Goal: Transaction & Acquisition: Purchase product/service

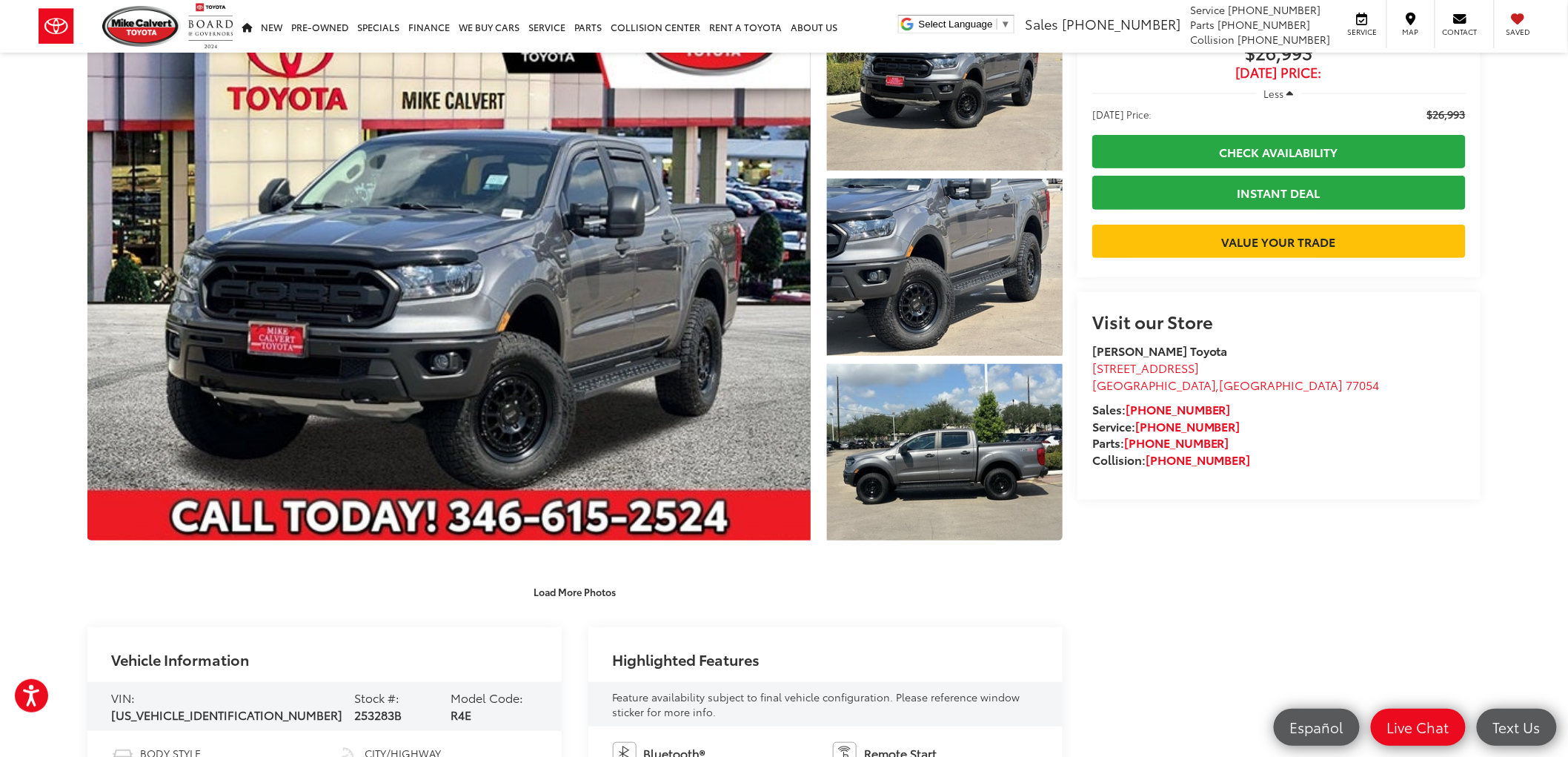
scroll to position [164, 0]
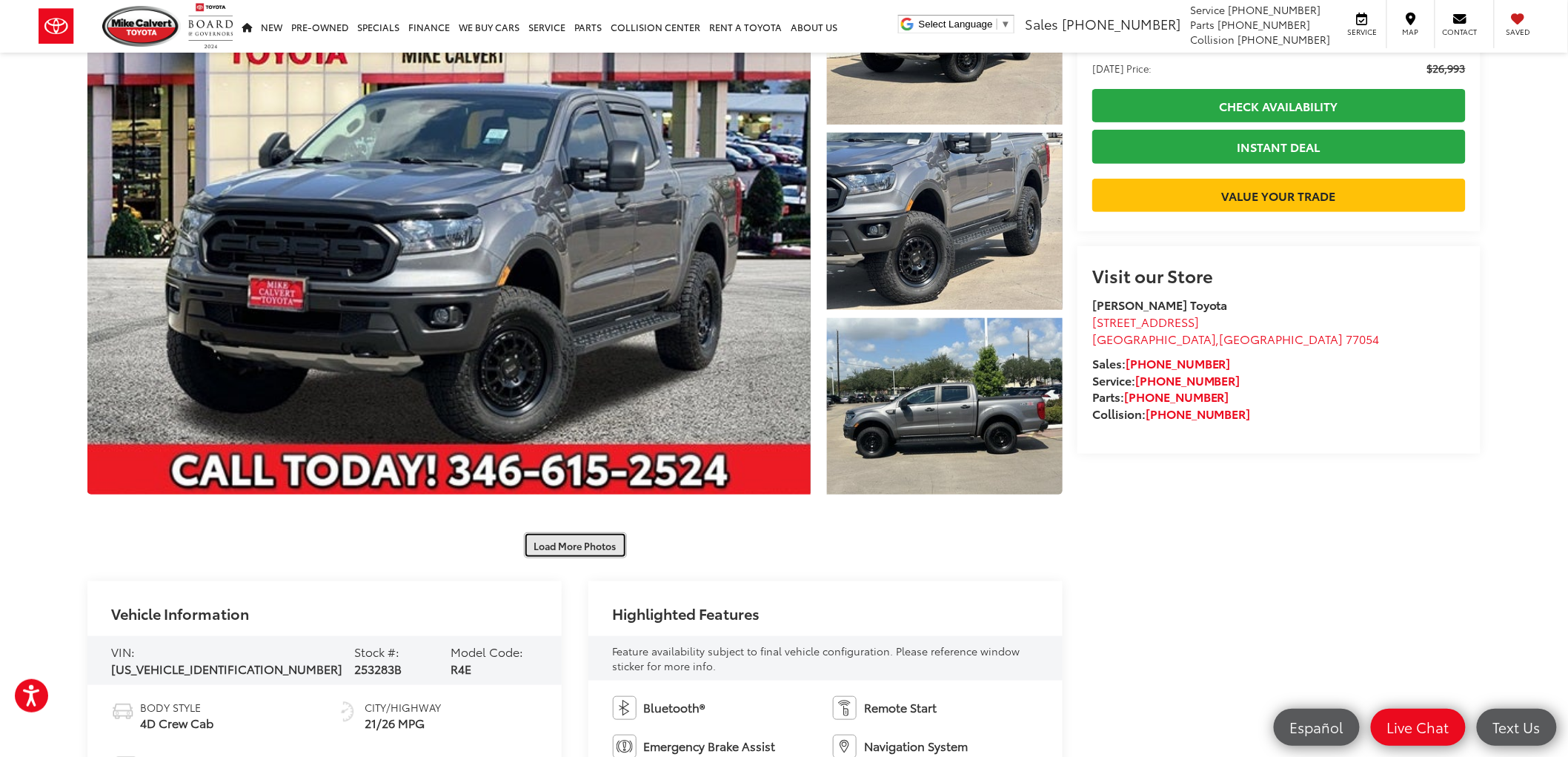
click at [598, 542] on button "Load More Photos" at bounding box center [576, 545] width 103 height 26
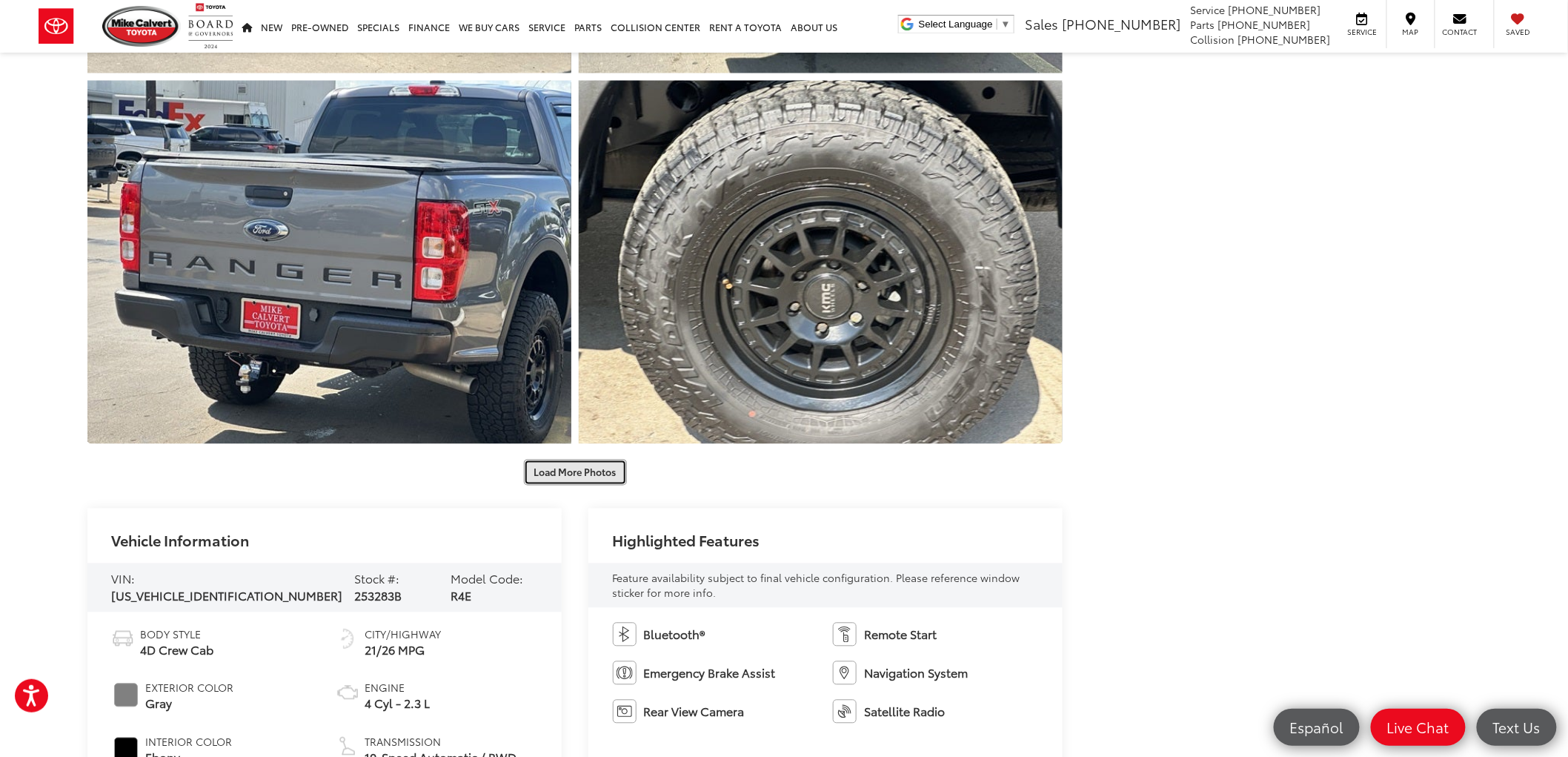
scroll to position [1070, 0]
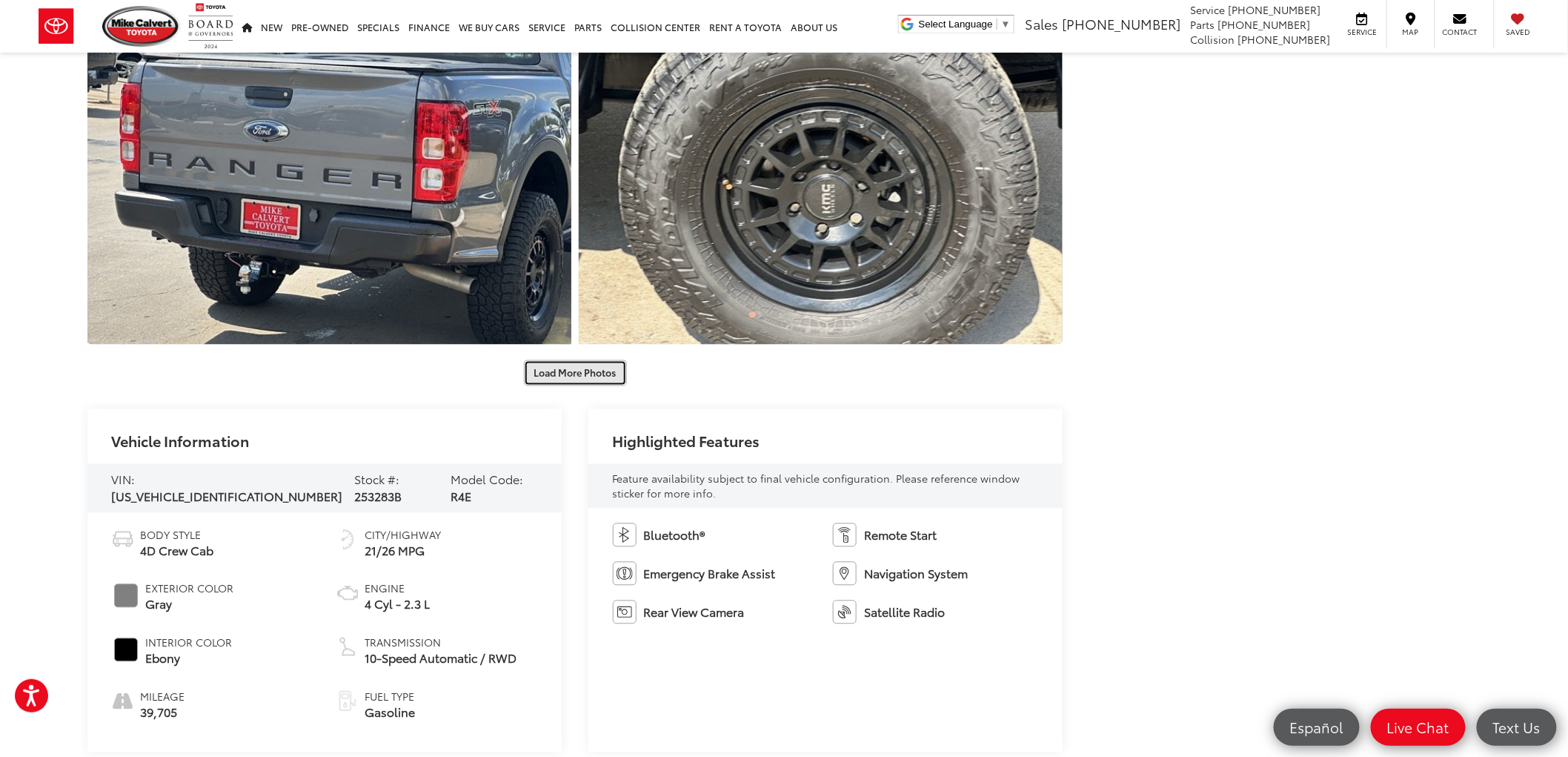
click at [597, 365] on button "Load More Photos" at bounding box center [576, 372] width 103 height 26
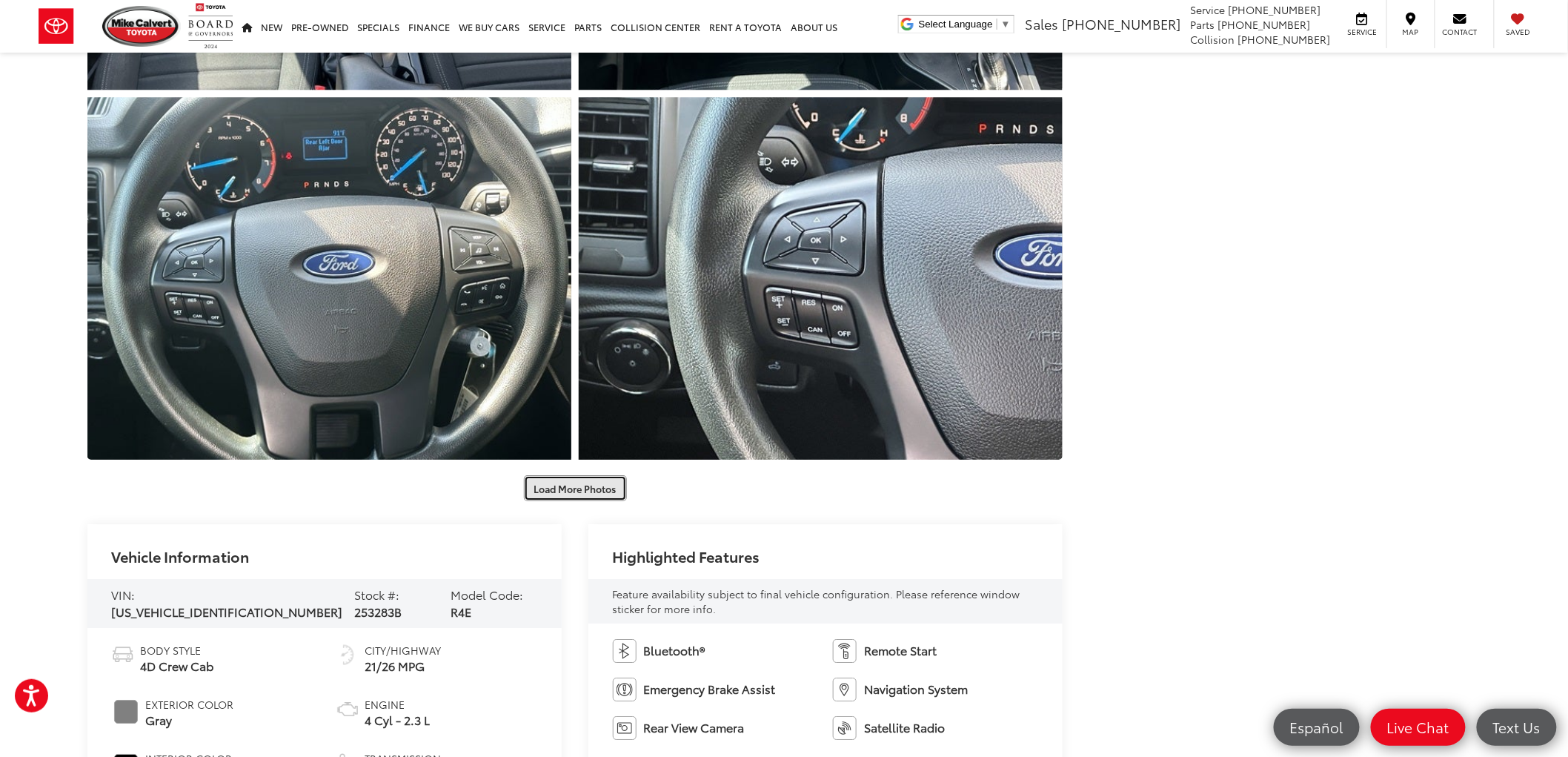
scroll to position [1811, 0]
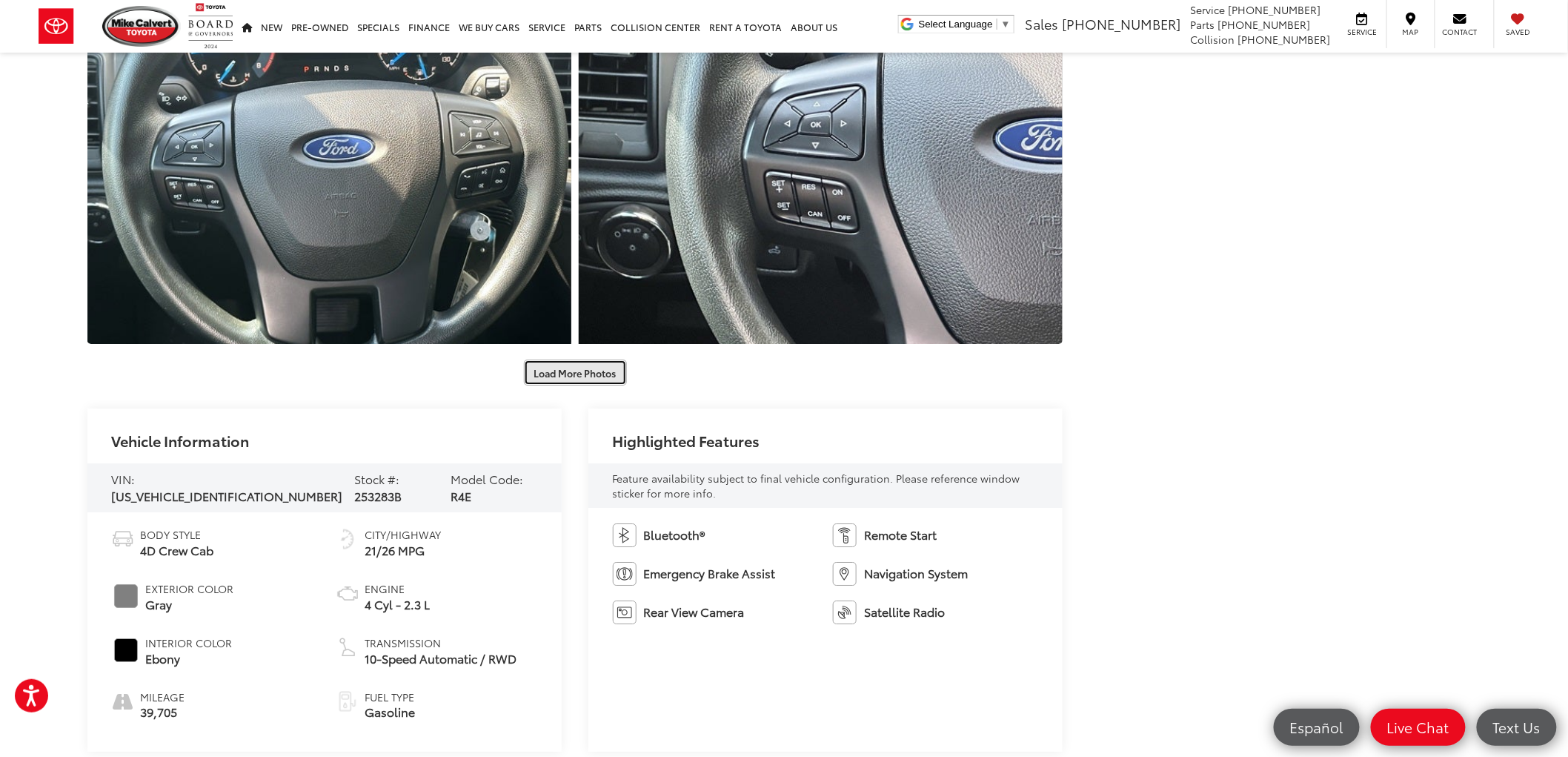
click at [590, 377] on button "Load More Photos" at bounding box center [576, 371] width 103 height 26
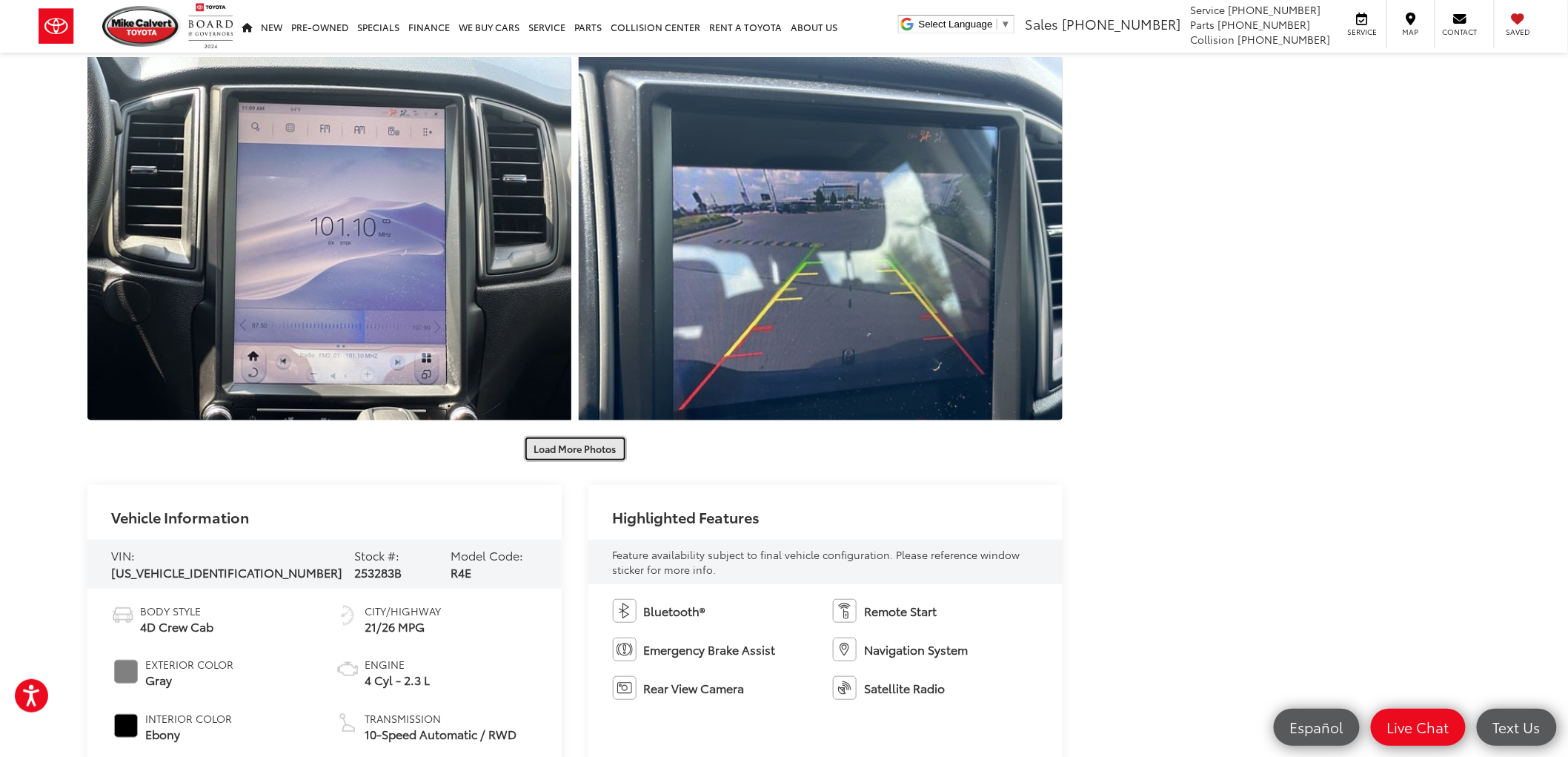
scroll to position [2634, 0]
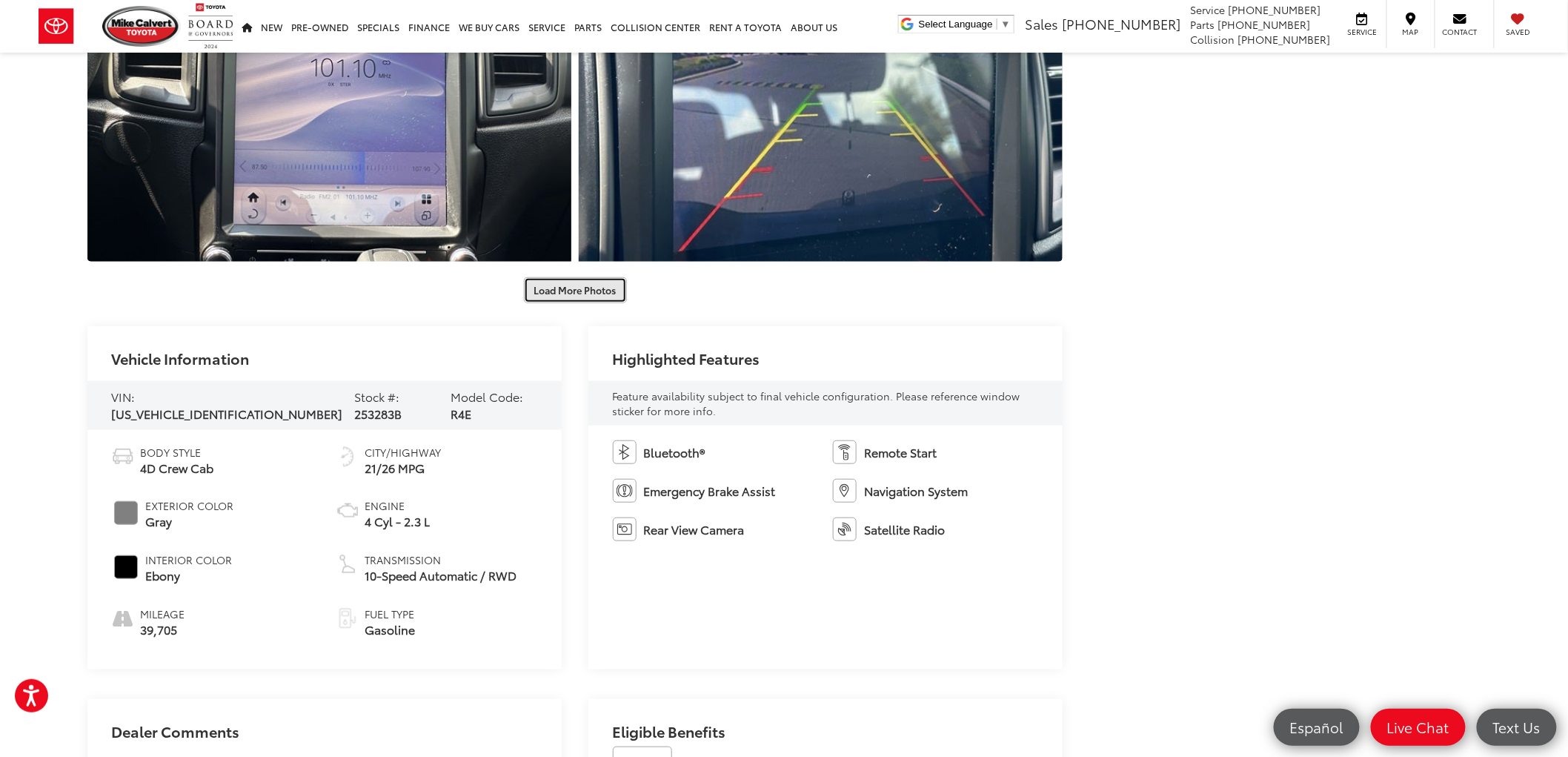
click at [570, 289] on button "Load More Photos" at bounding box center [576, 289] width 103 height 26
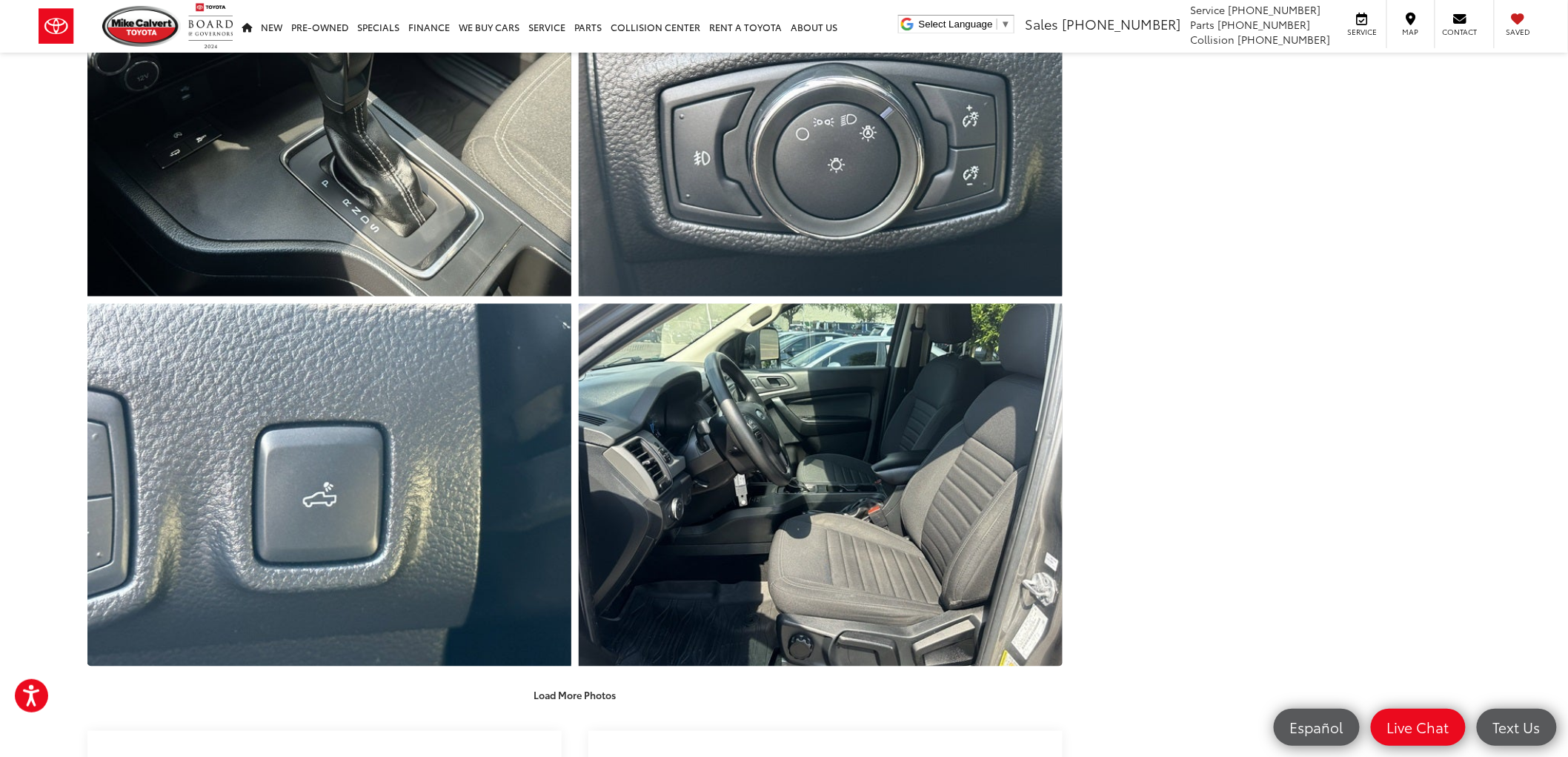
scroll to position [3211, 0]
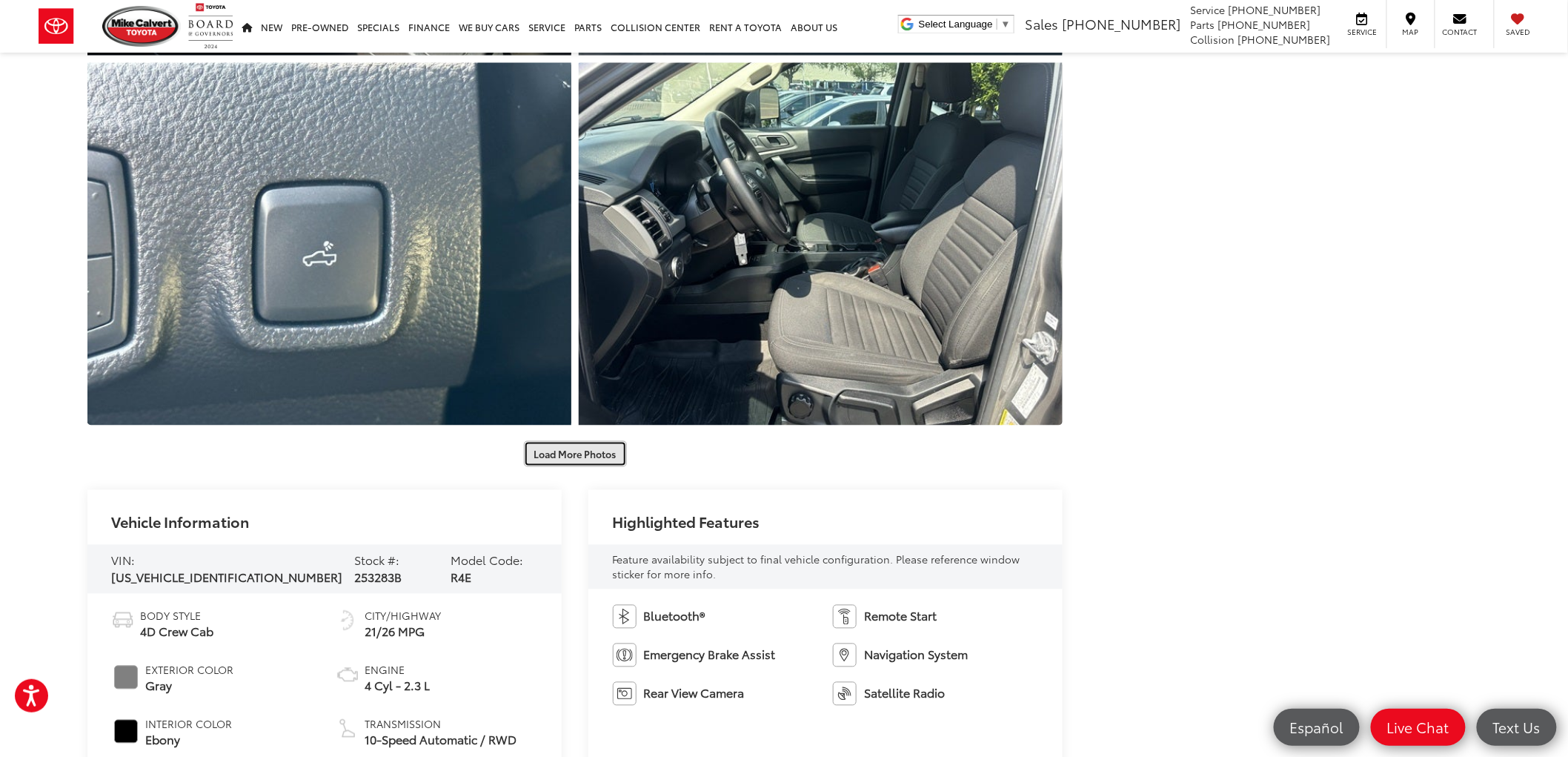
click at [595, 448] on button "Load More Photos" at bounding box center [576, 454] width 103 height 26
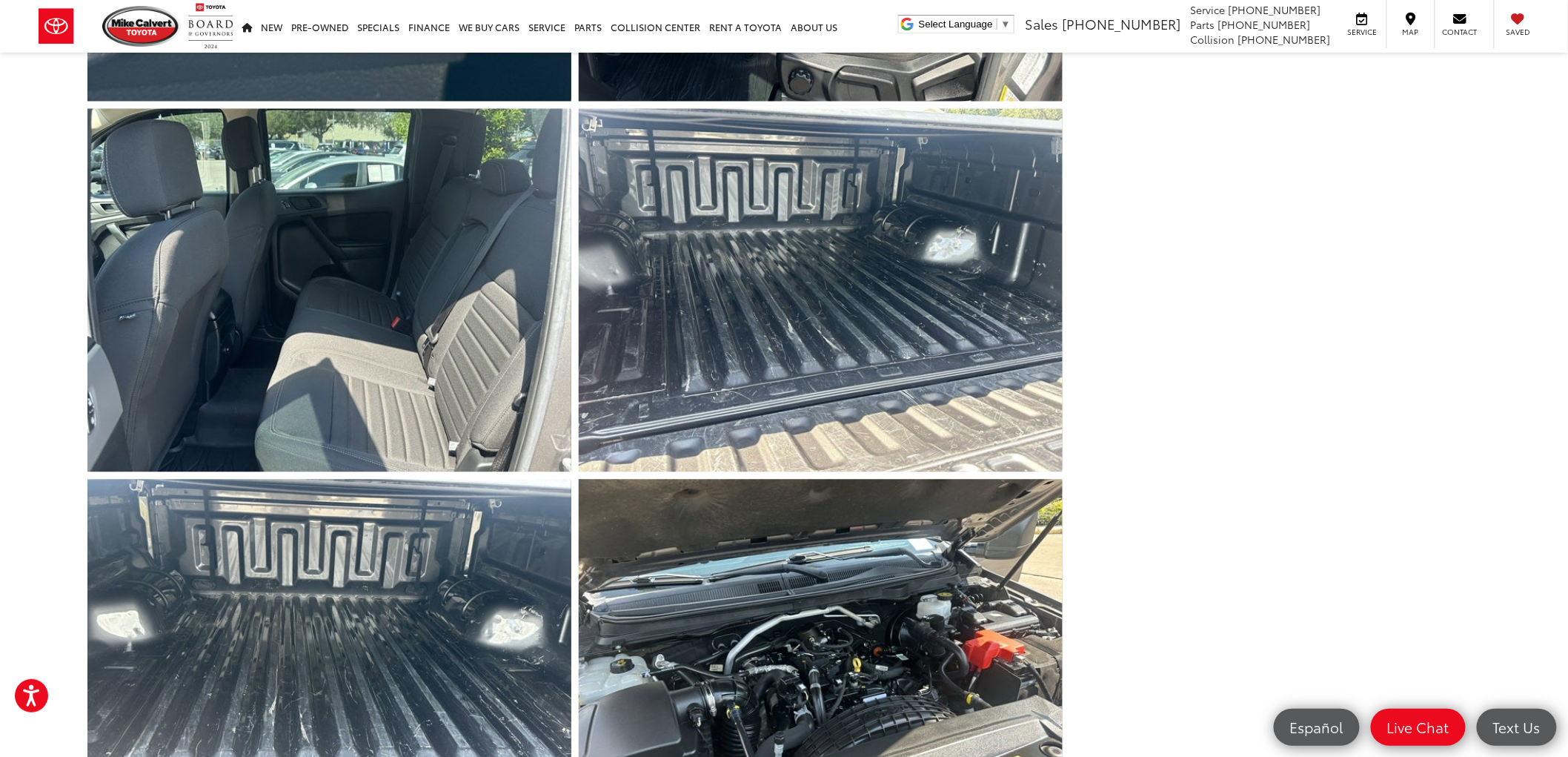
scroll to position [4118, 0]
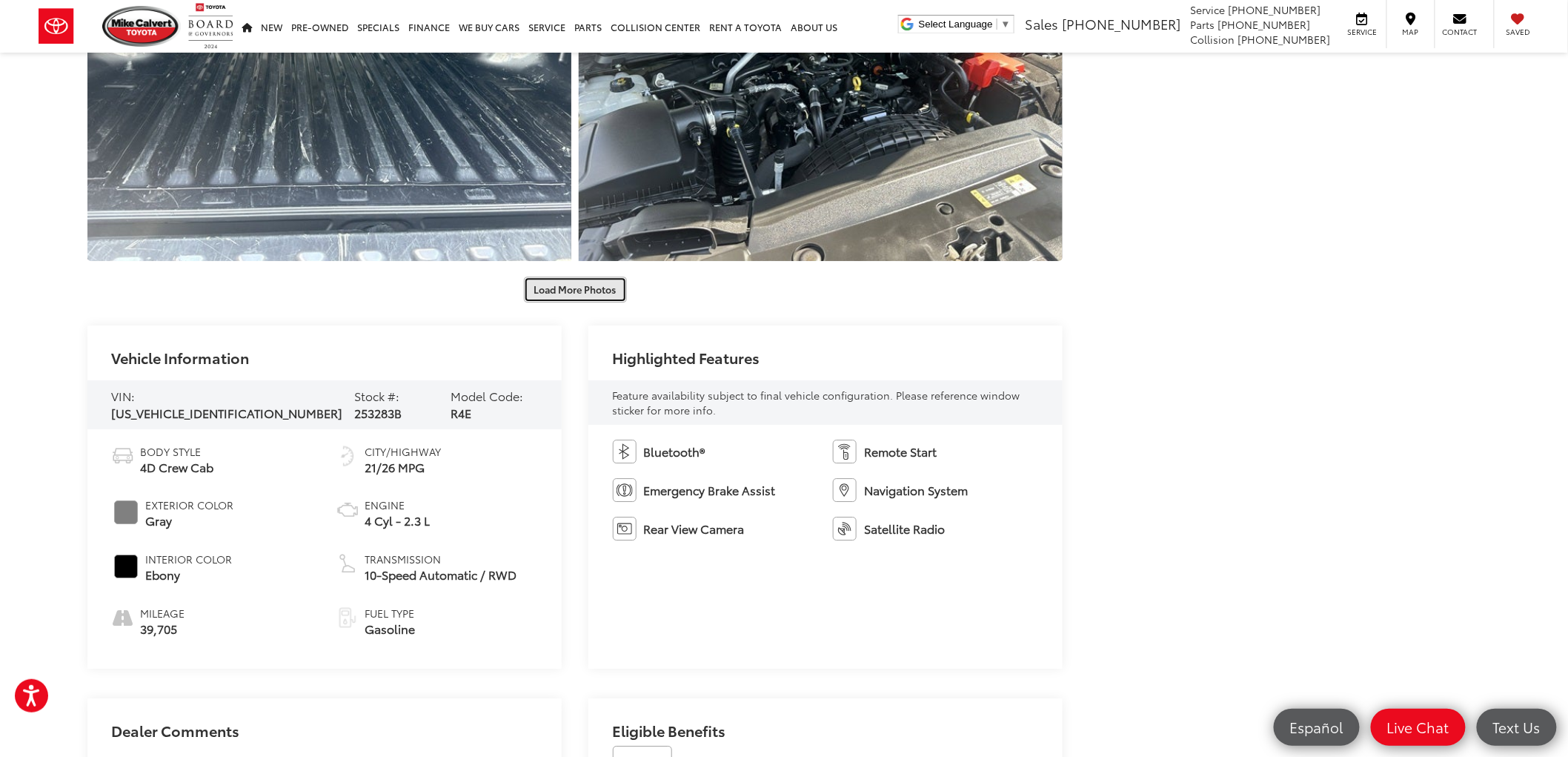
click at [584, 294] on button "Load More Photos" at bounding box center [576, 289] width 103 height 26
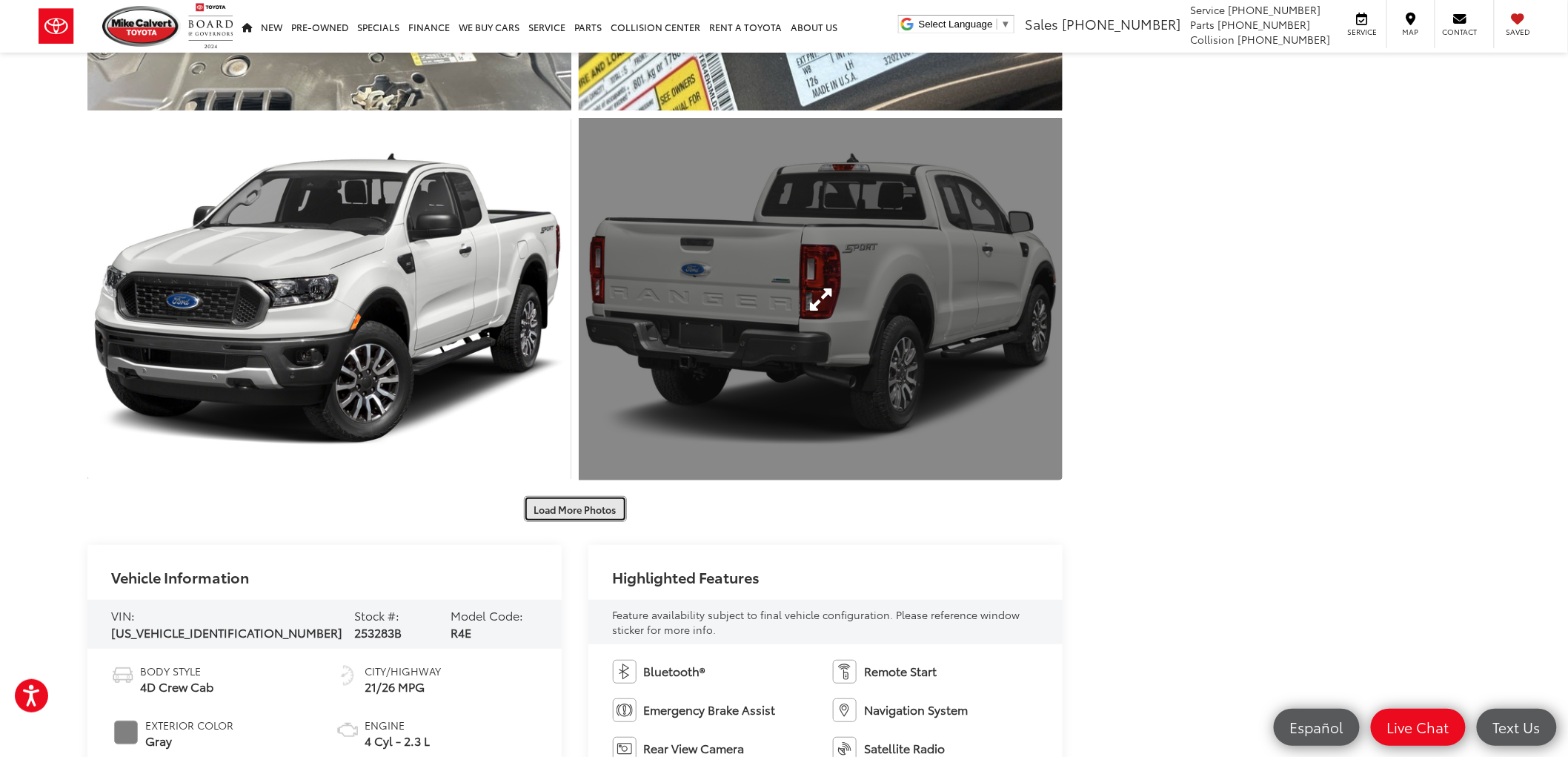
scroll to position [4941, 0]
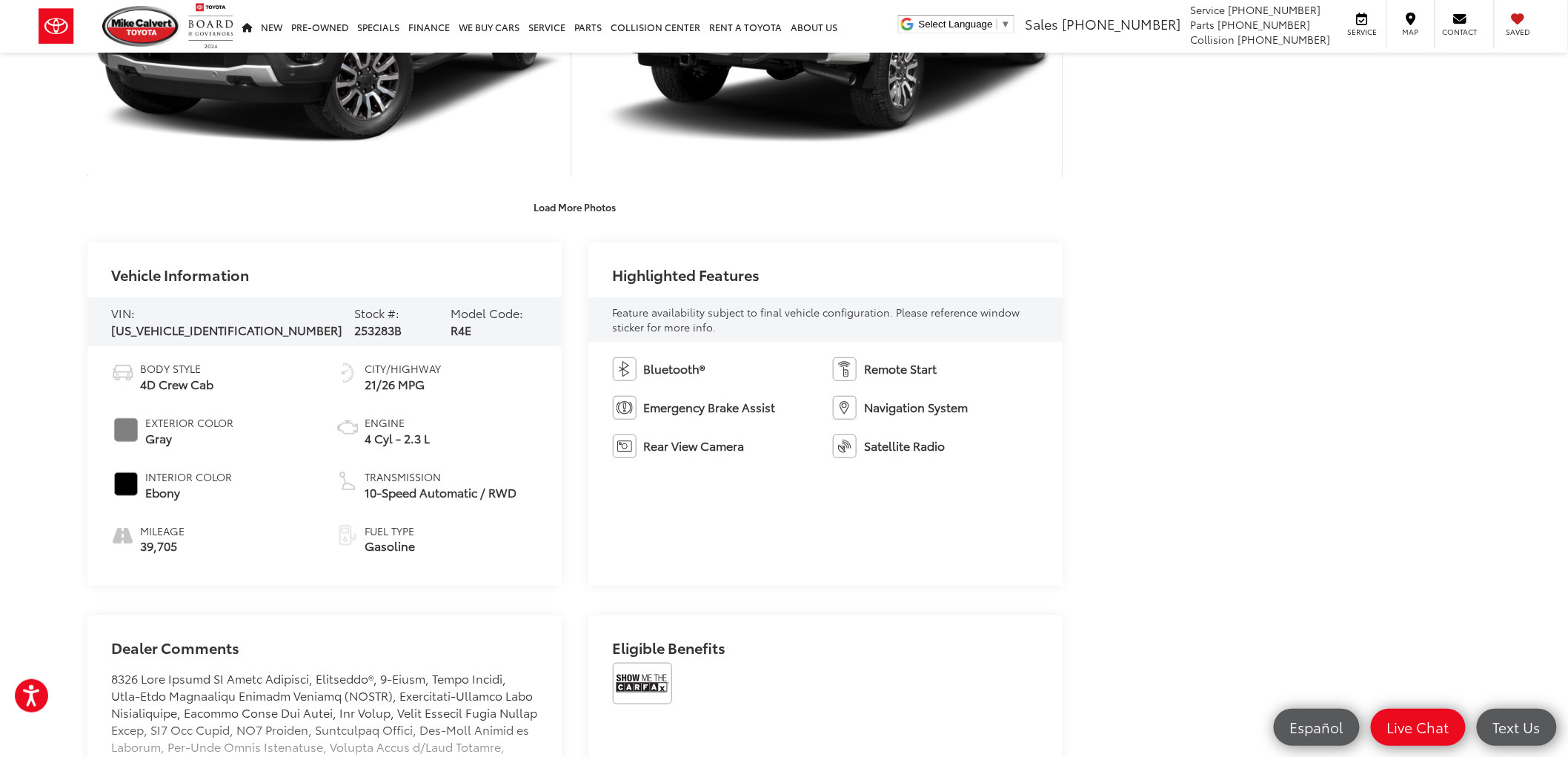
click at [584, 203] on button "Load More Photos" at bounding box center [576, 206] width 103 height 26
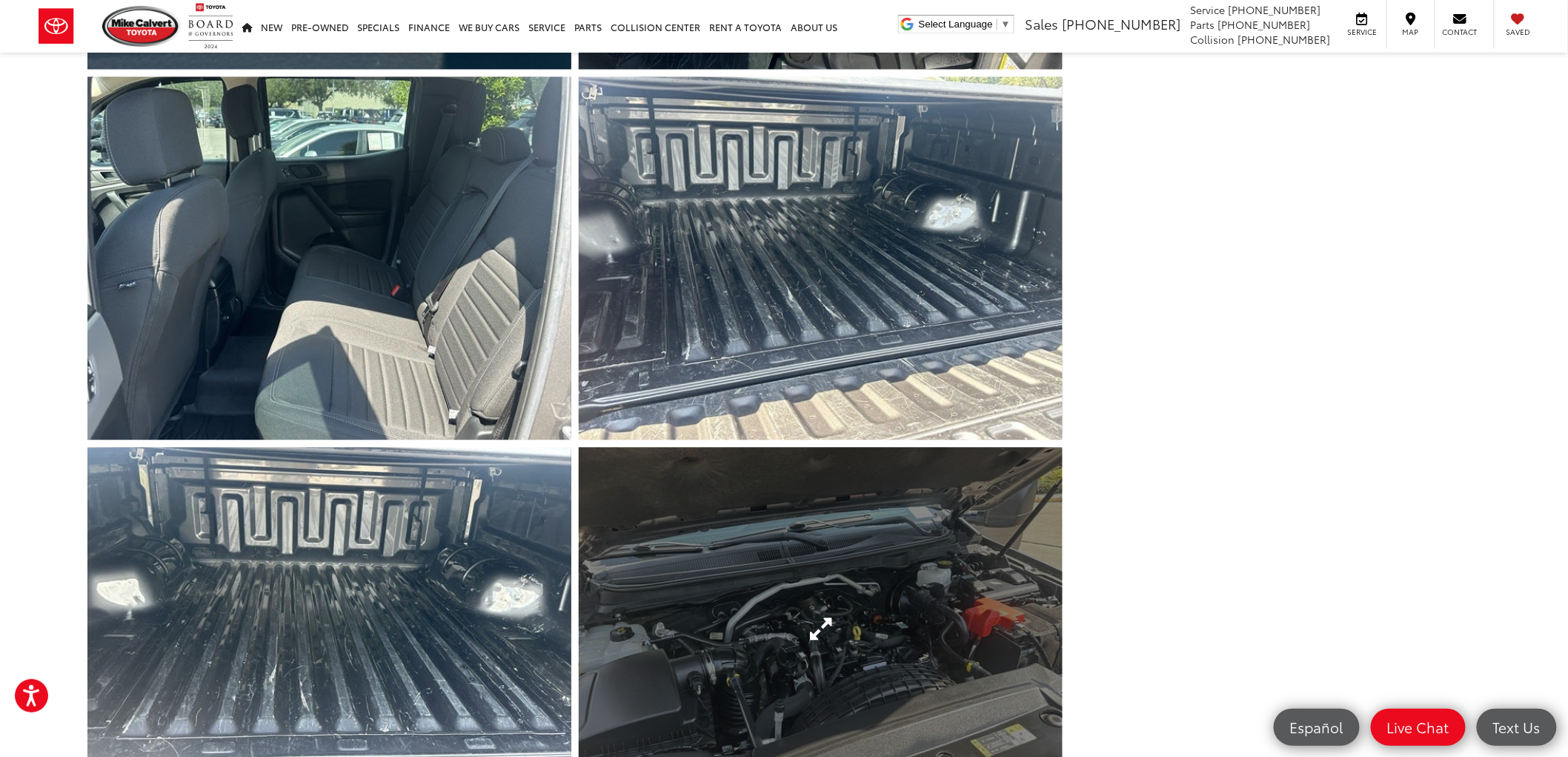
scroll to position [3623, 0]
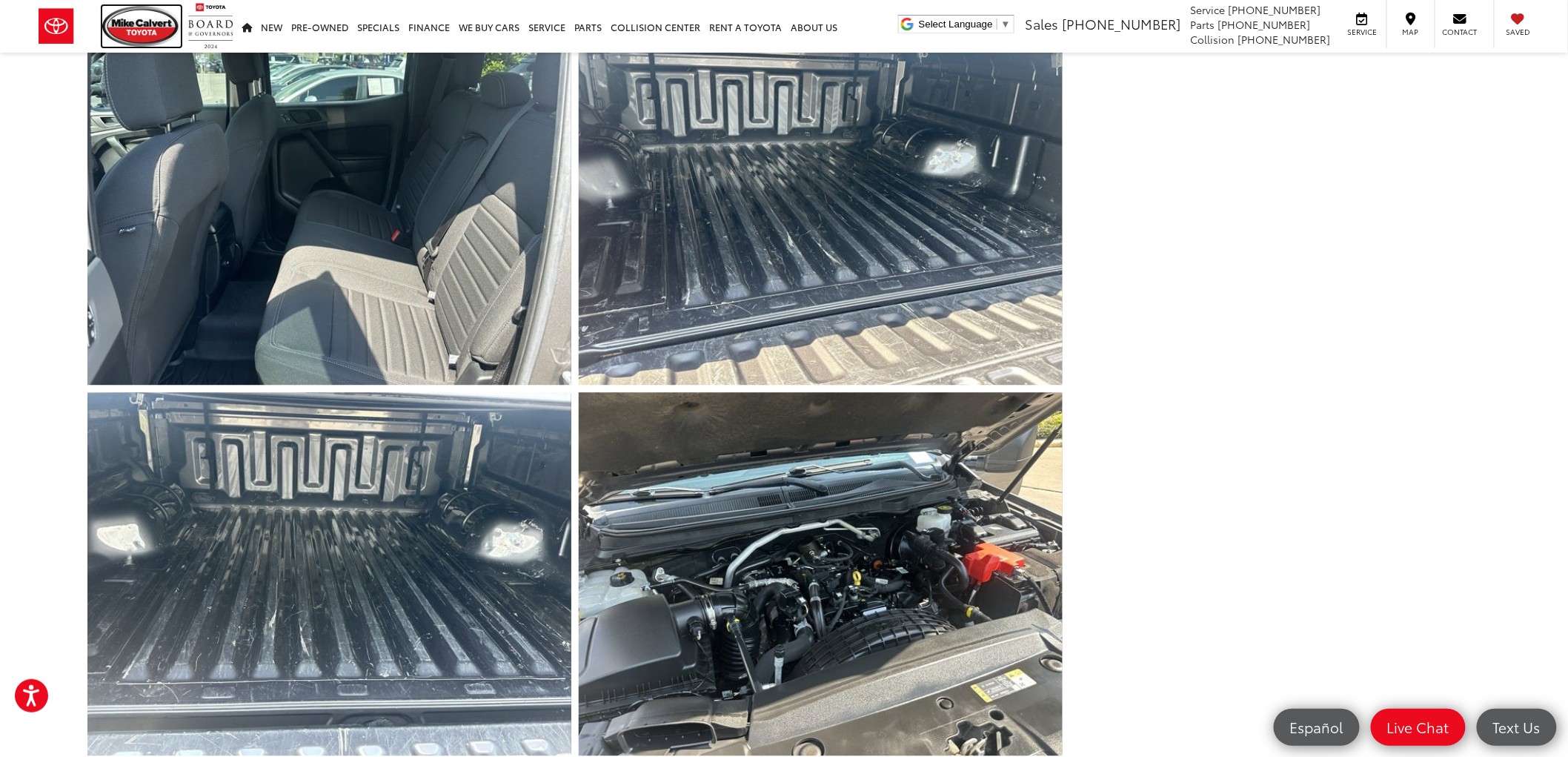
click at [121, 23] on img at bounding box center [142, 27] width 79 height 41
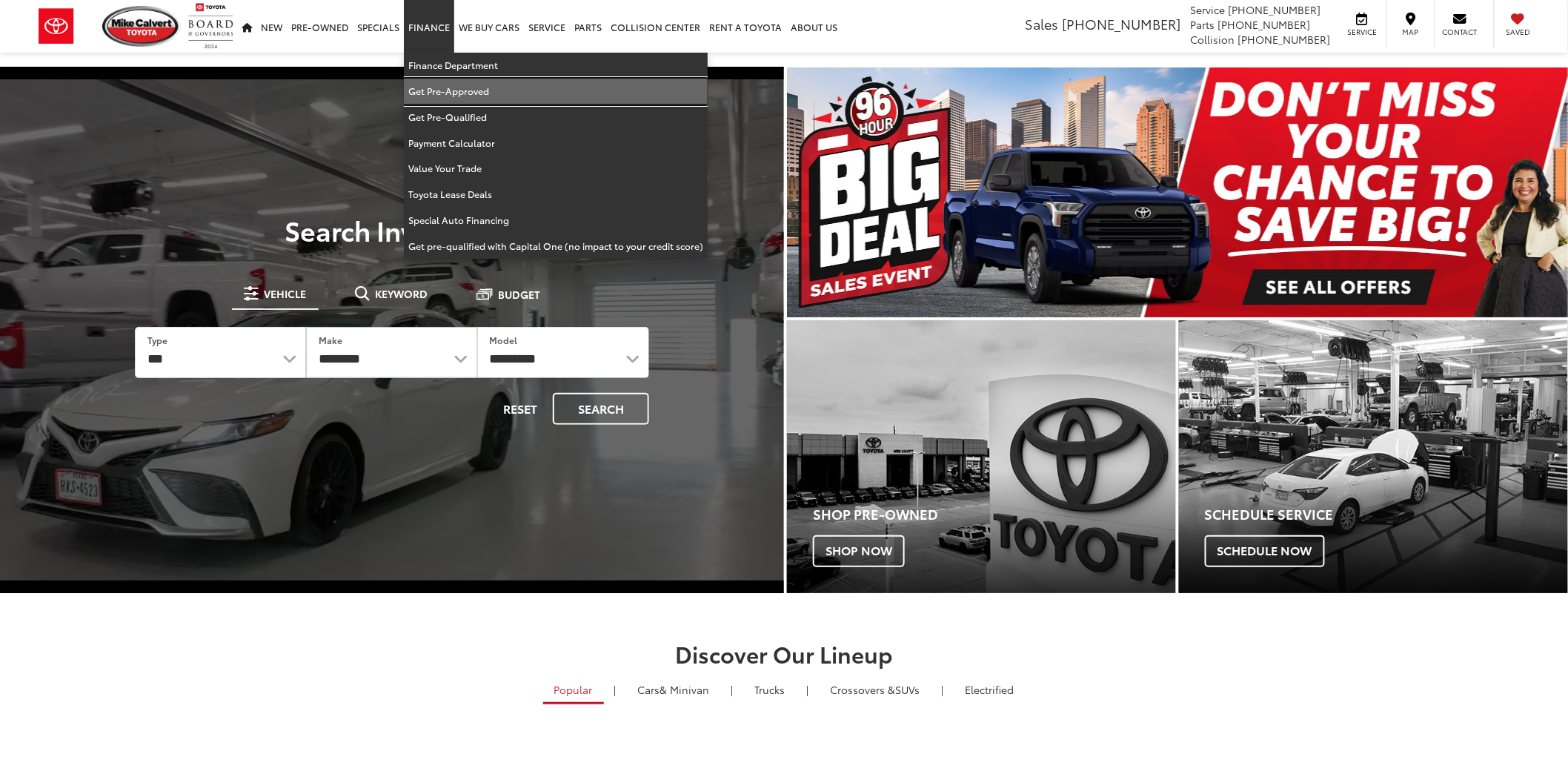
click at [436, 91] on link "Get Pre-Approved" at bounding box center [556, 91] width 304 height 26
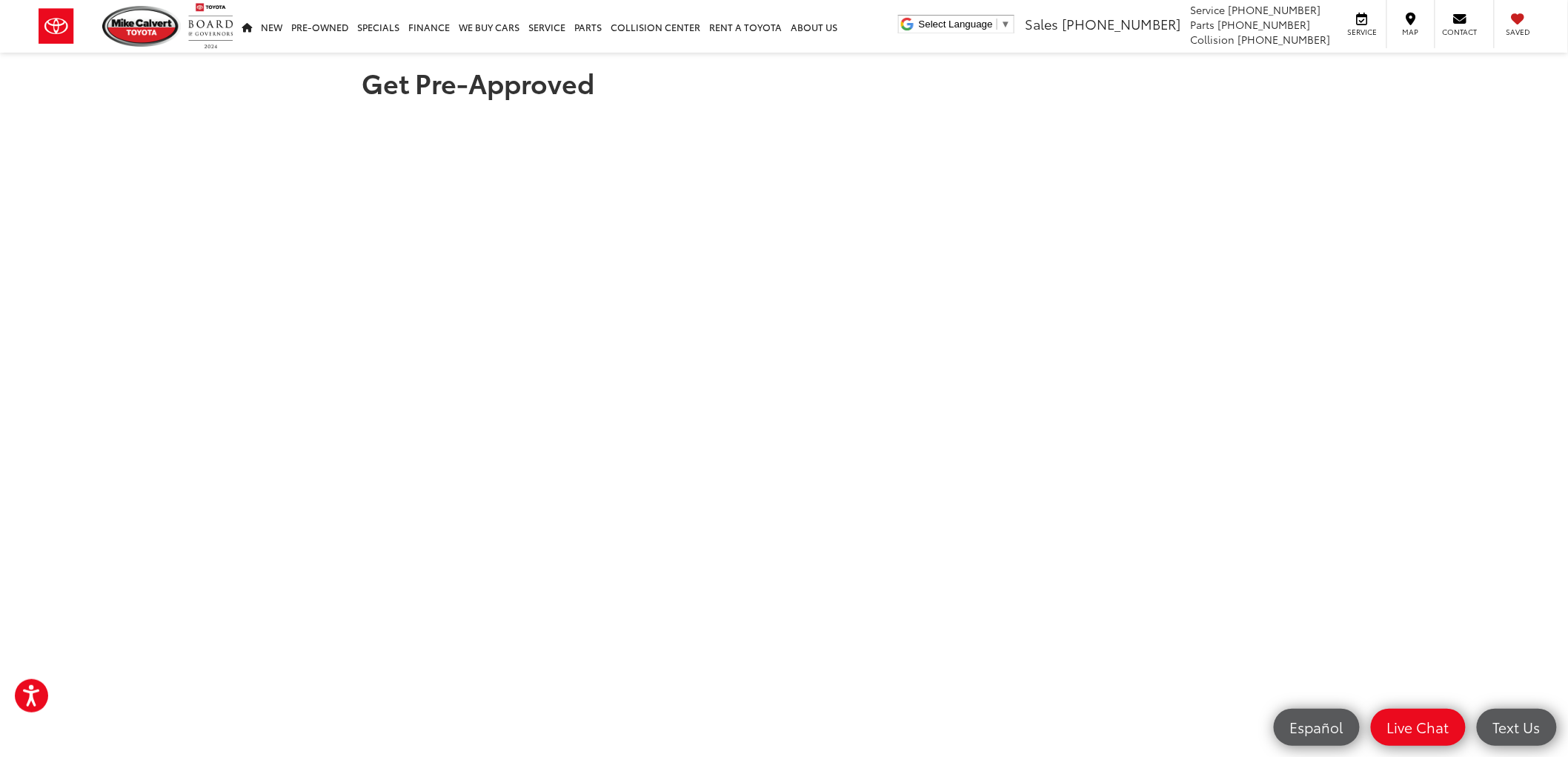
click at [1, 630] on section "Get Pre-Approved" at bounding box center [784, 636] width 1568 height 1166
